Goal: Transaction & Acquisition: Purchase product/service

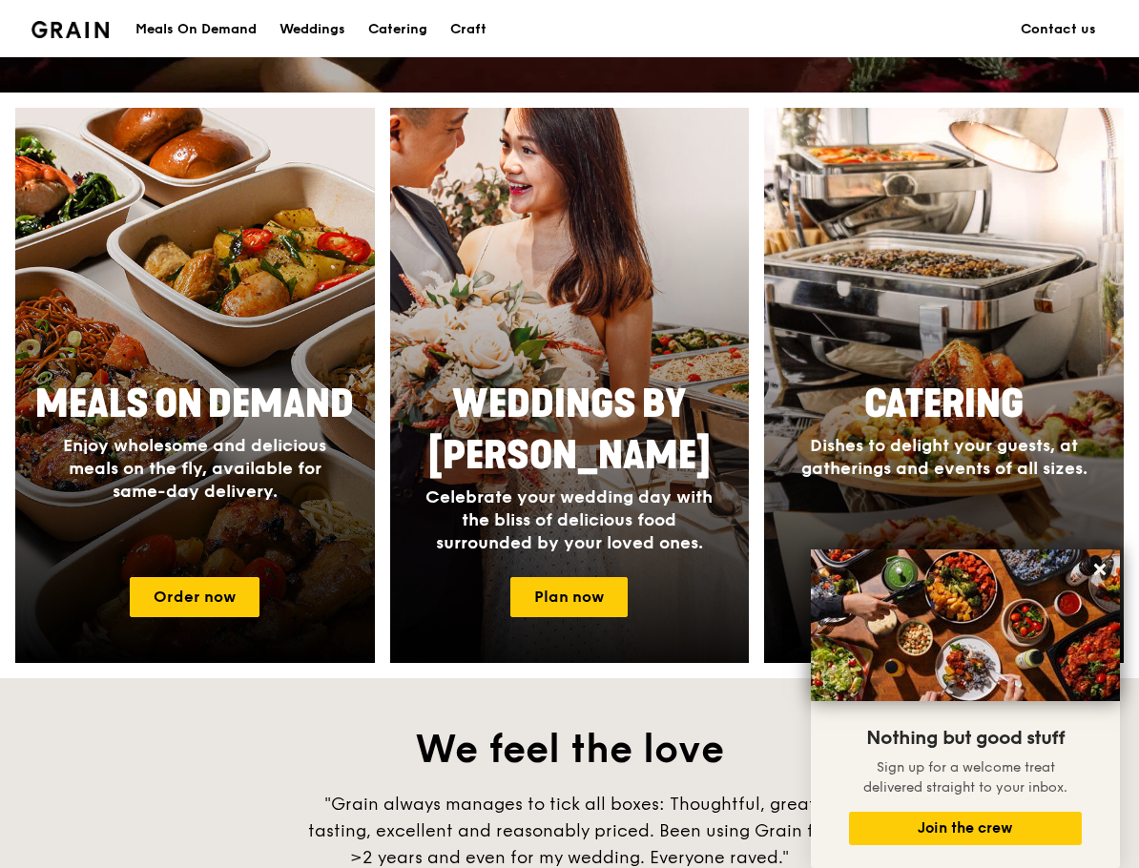
scroll to position [669, 0]
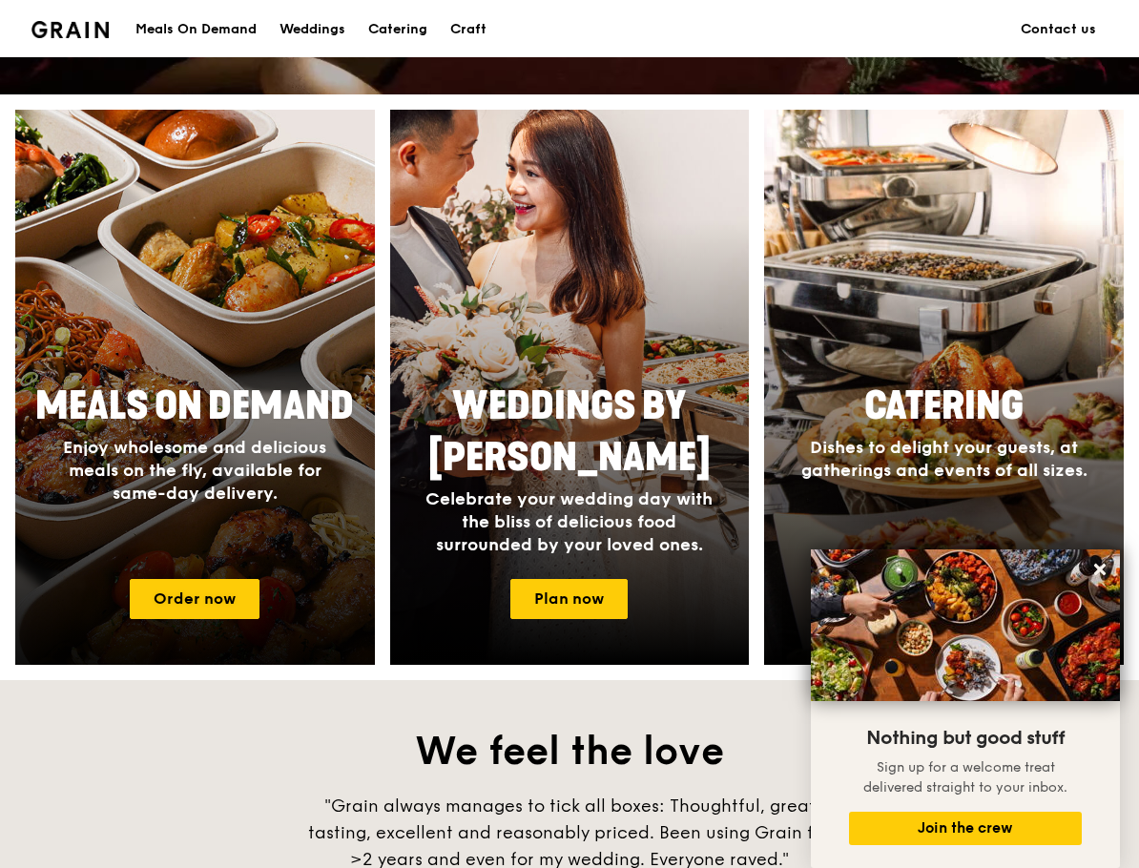
click at [316, 407] on span "Meals On Demand" at bounding box center [194, 406] width 319 height 46
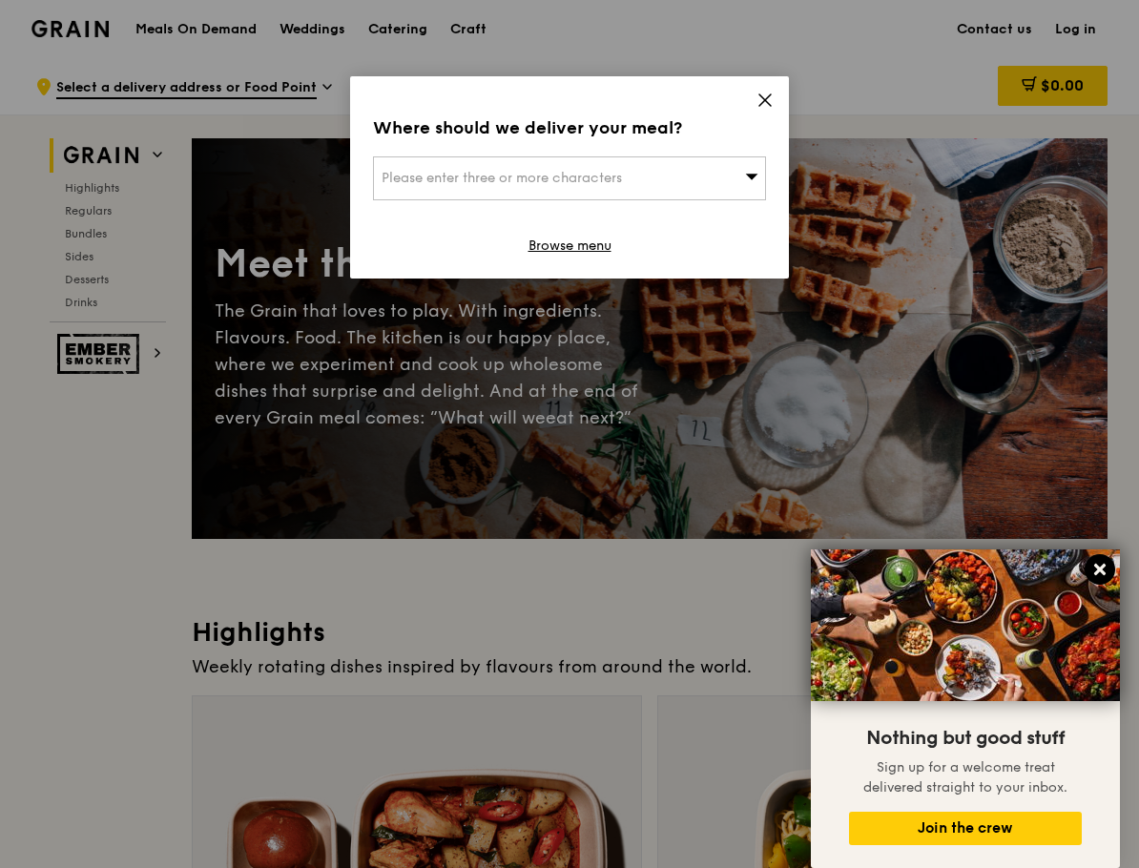
click at [1099, 565] on icon at bounding box center [1099, 569] width 17 height 17
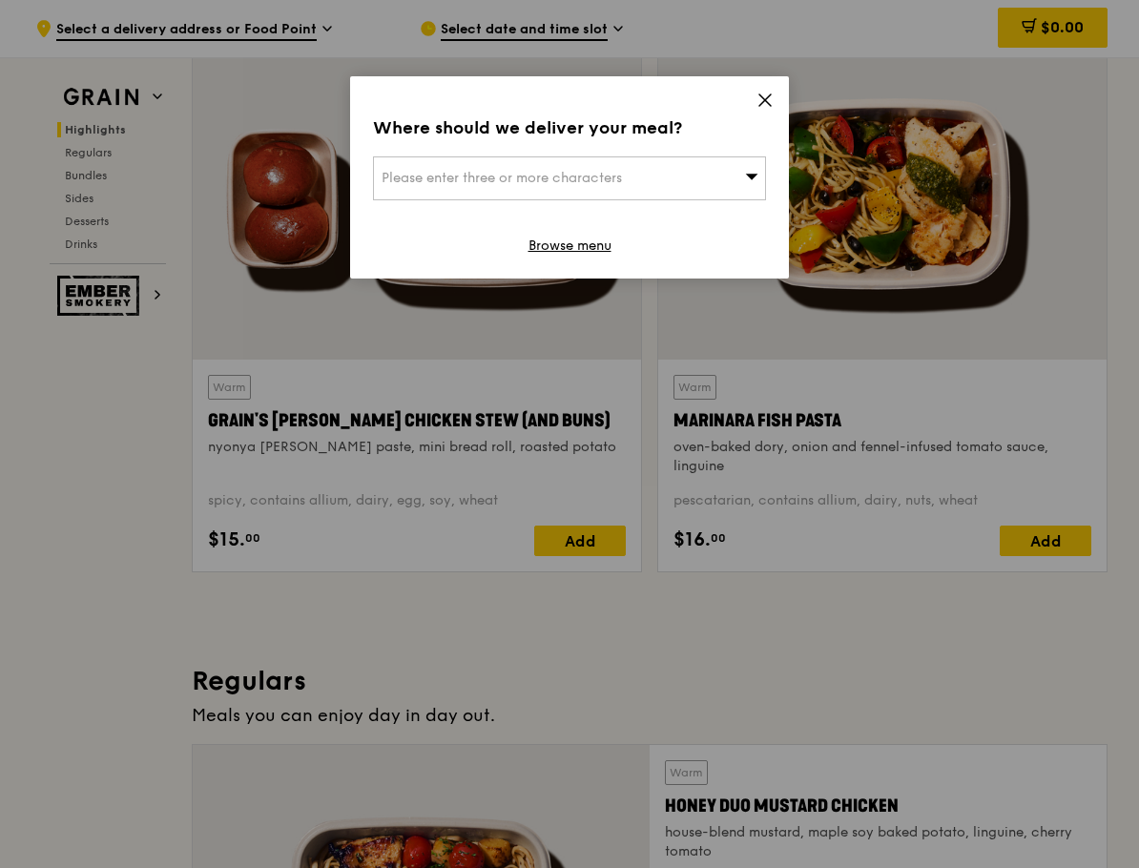
click at [761, 104] on icon at bounding box center [764, 99] width 11 height 11
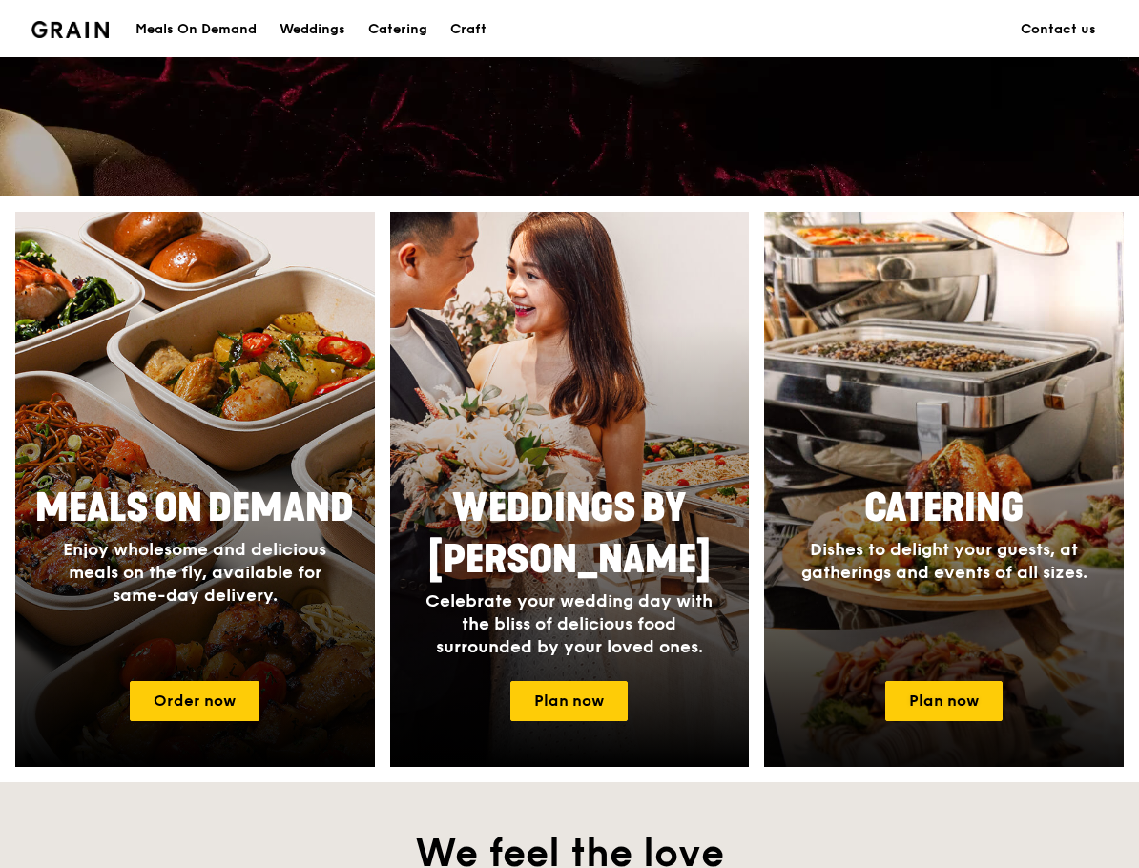
click at [942, 458] on div at bounding box center [944, 489] width 395 height 610
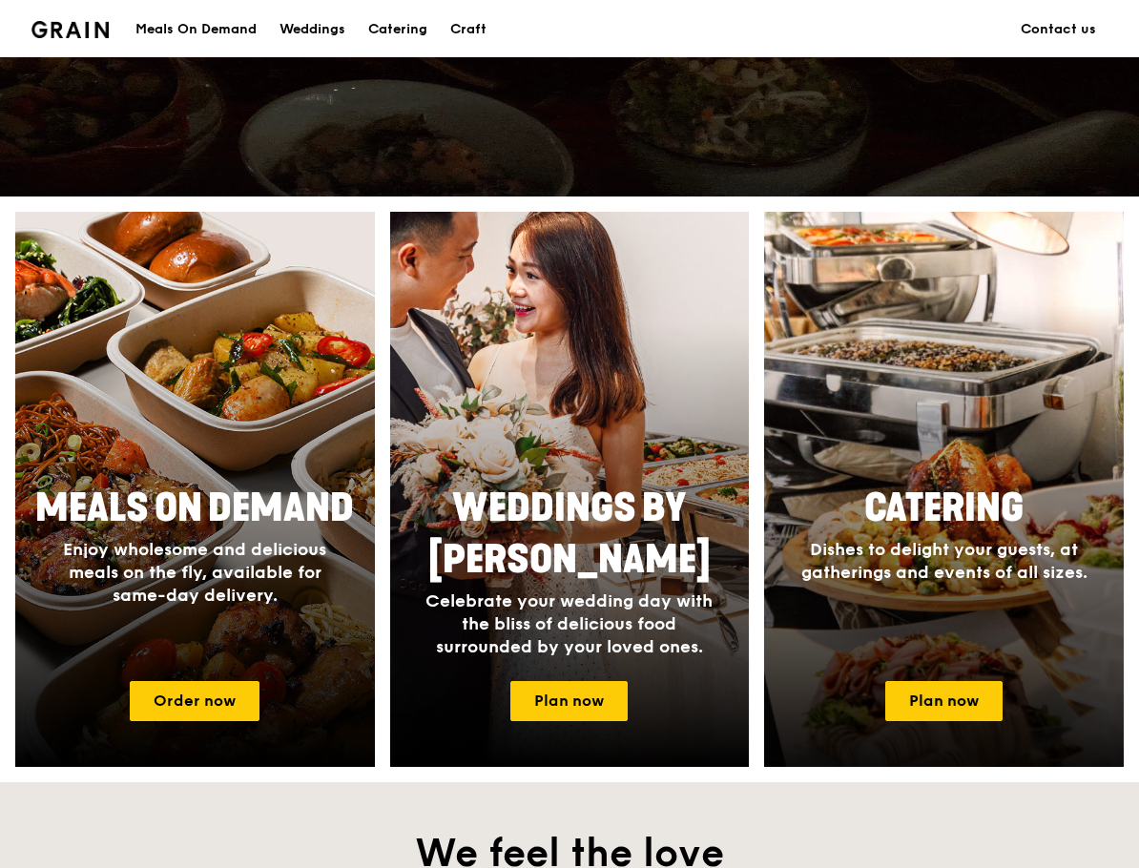
scroll to position [570, 0]
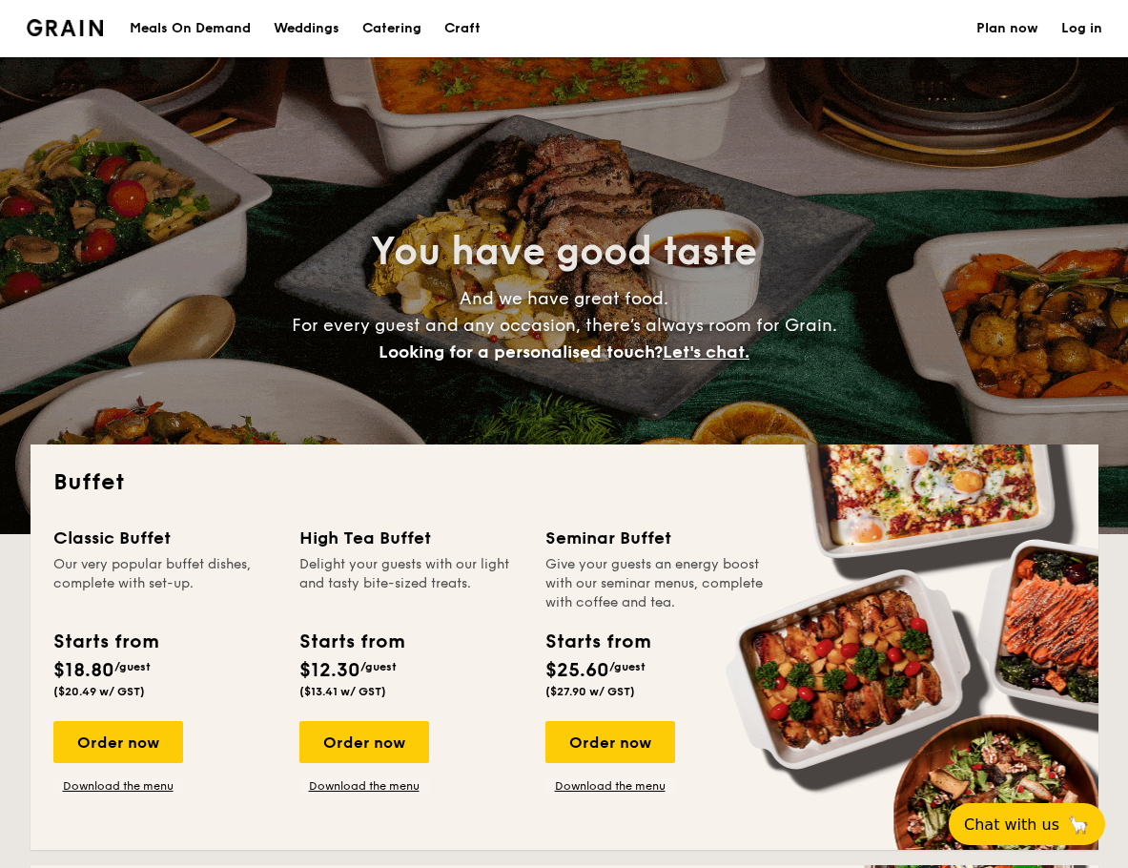
select select
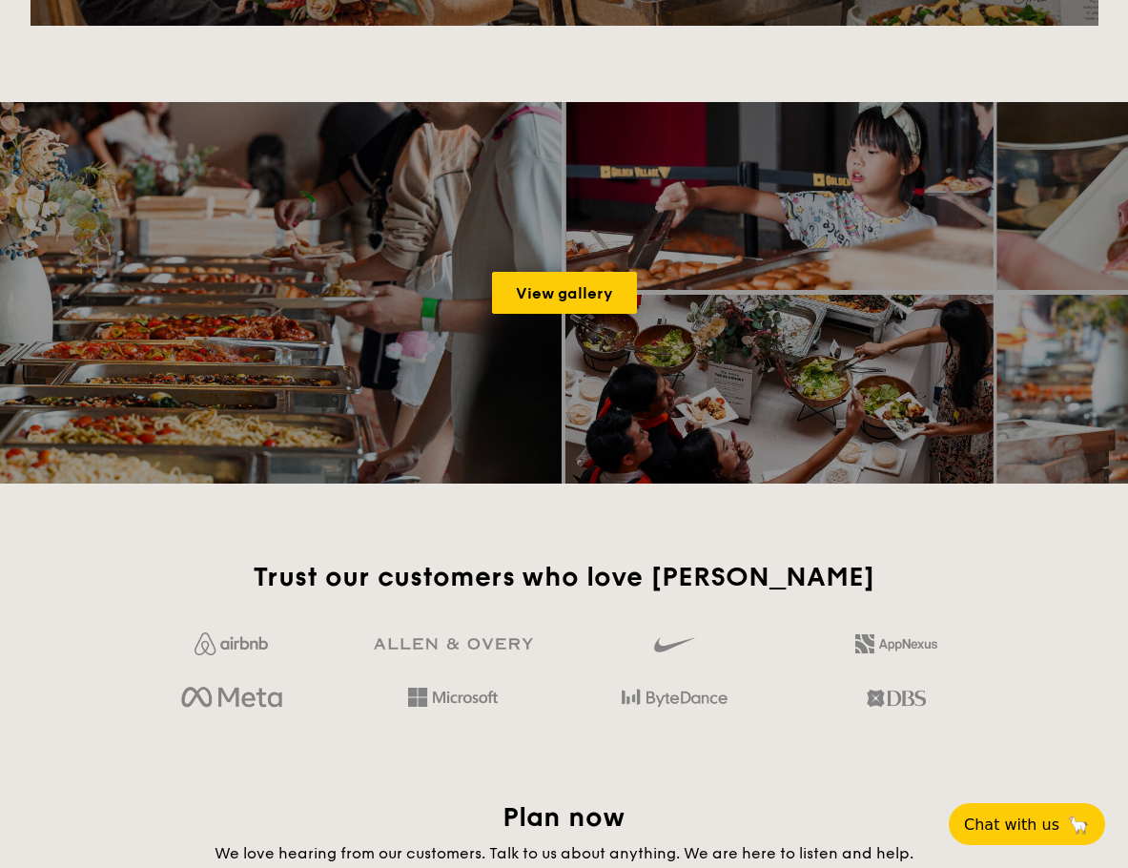
scroll to position [2481, 0]
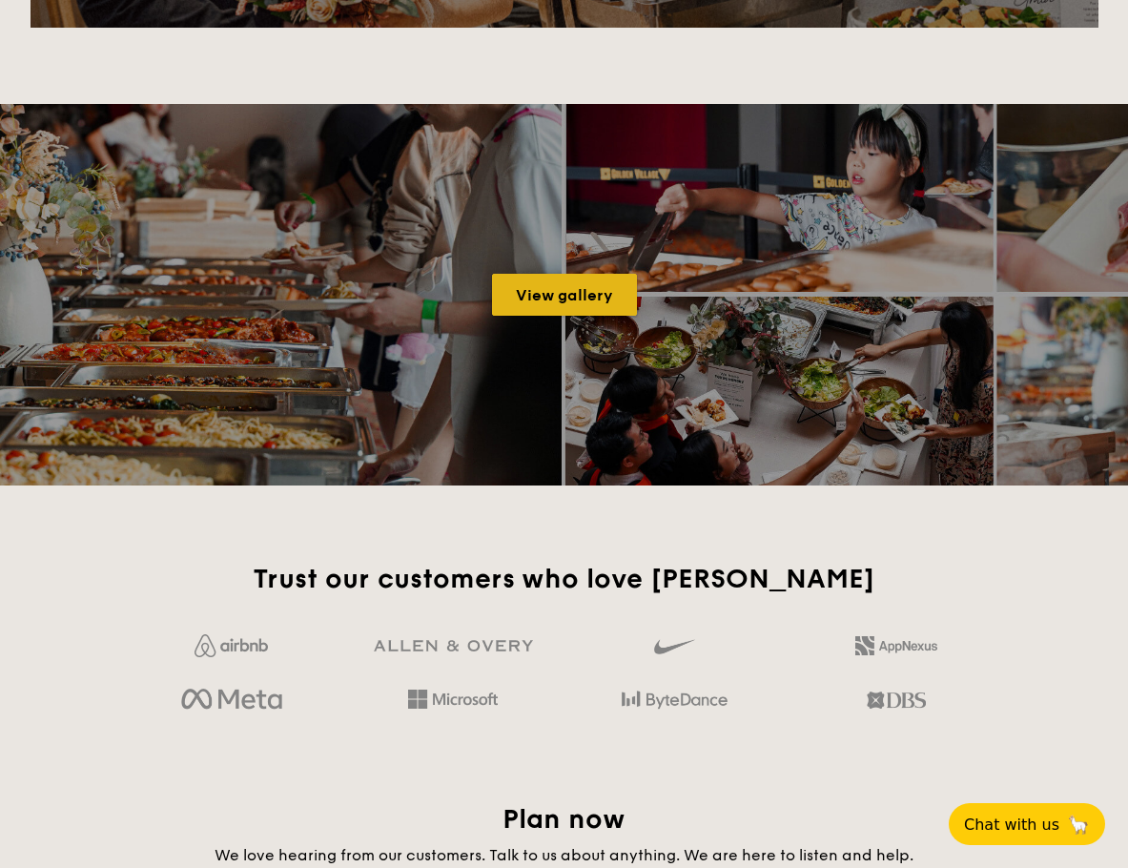
click at [547, 282] on link "View gallery" at bounding box center [564, 295] width 145 height 42
